Goal: Task Accomplishment & Management: Use online tool/utility

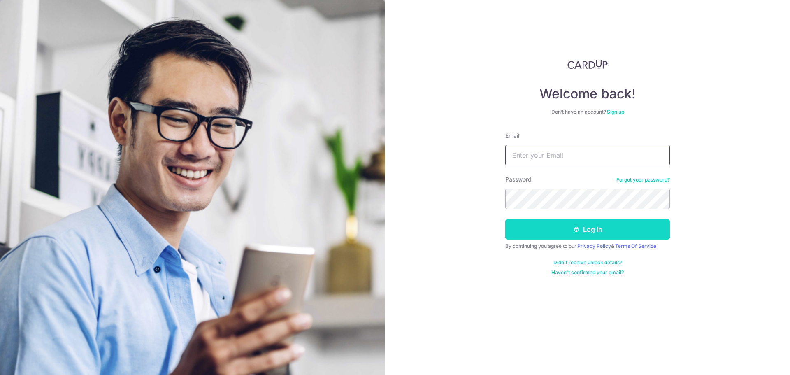
type input "[PERSON_NAME][EMAIL_ADDRESS][DOMAIN_NAME]"
click at [556, 239] on button "Log in" at bounding box center [587, 229] width 165 height 21
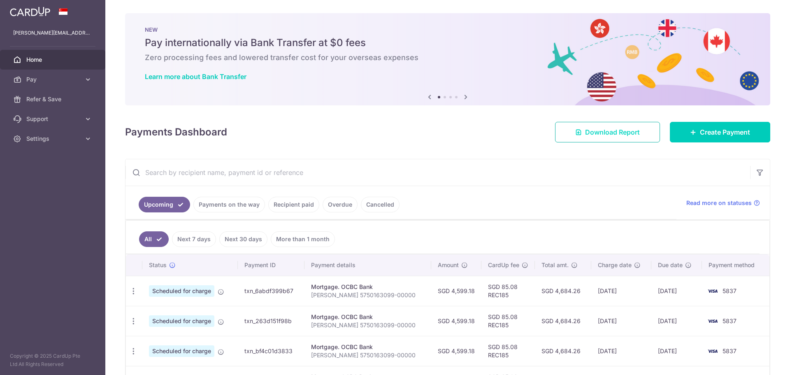
click at [631, 137] on span "Download Report" at bounding box center [612, 132] width 55 height 10
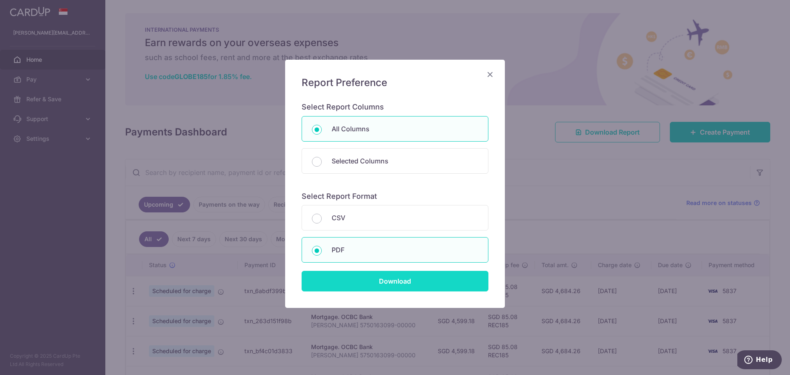
click at [394, 291] on input "Download" at bounding box center [395, 281] width 187 height 21
